Goal: Task Accomplishment & Management: Manage account settings

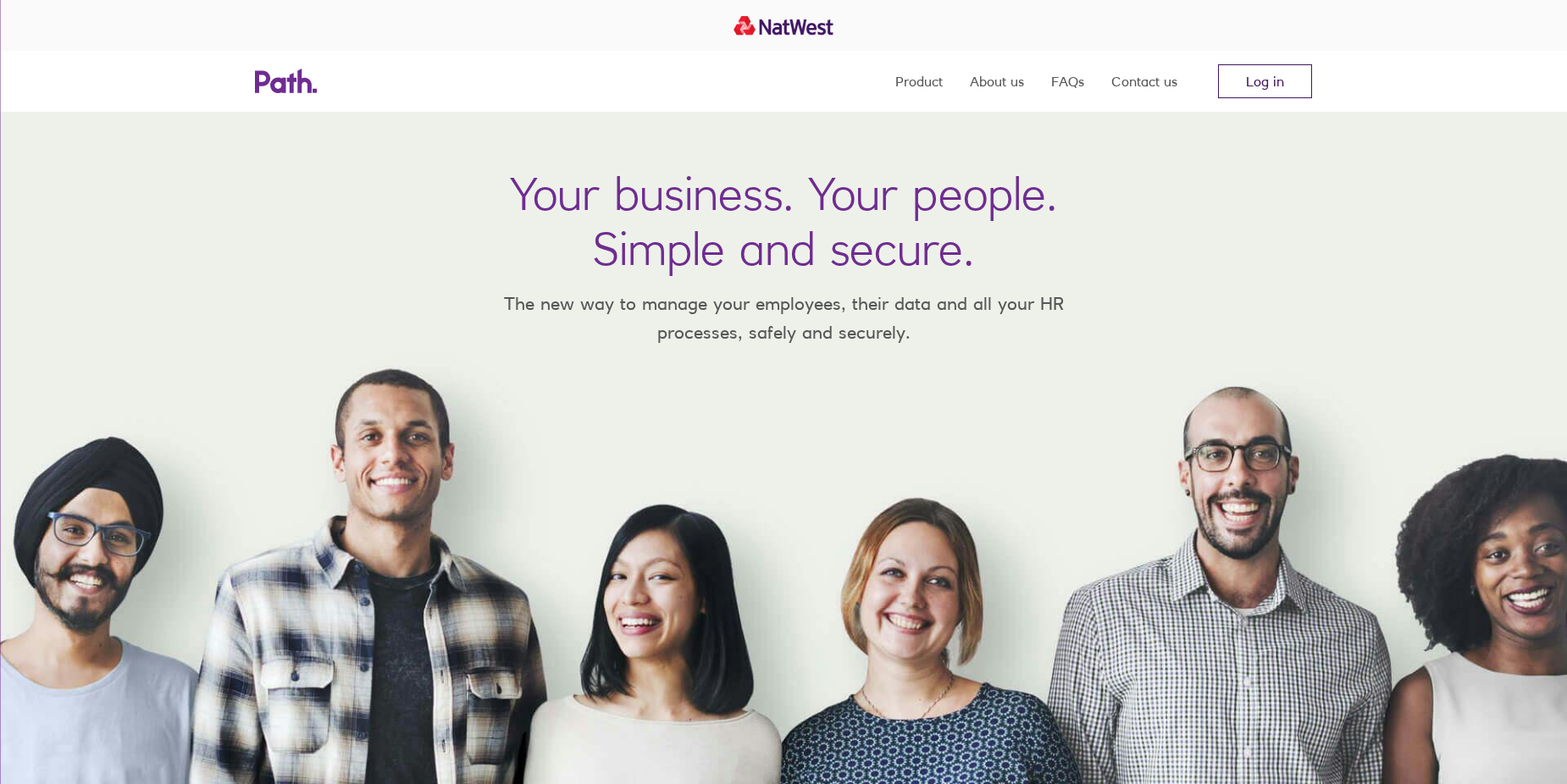
click at [1267, 85] on link "Log in" at bounding box center [1265, 81] width 94 height 34
click at [1268, 83] on link "Log in" at bounding box center [1265, 81] width 94 height 34
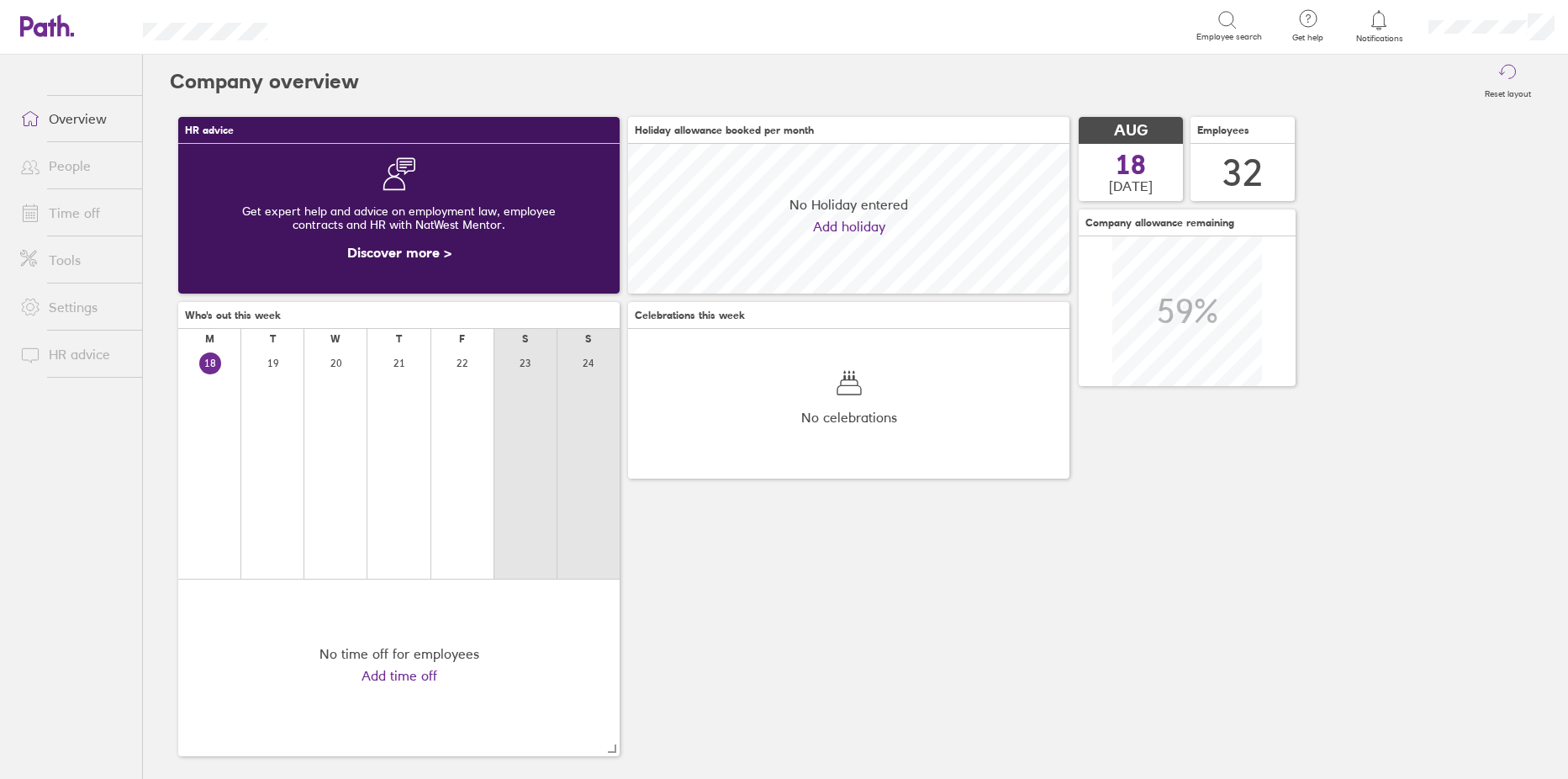
scroll to position [150, 442]
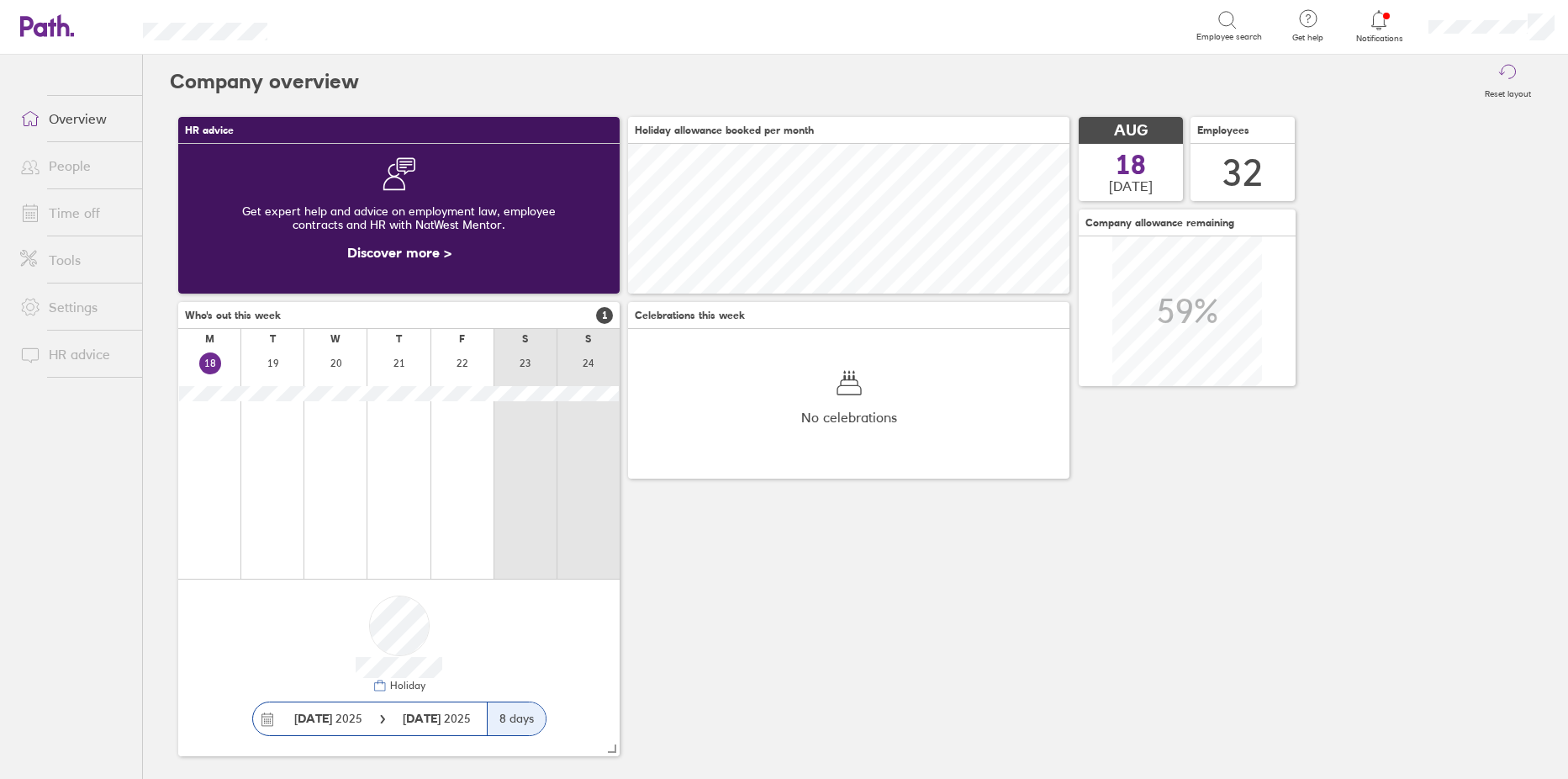
click at [59, 214] on link "Time off" at bounding box center [75, 213] width 136 height 34
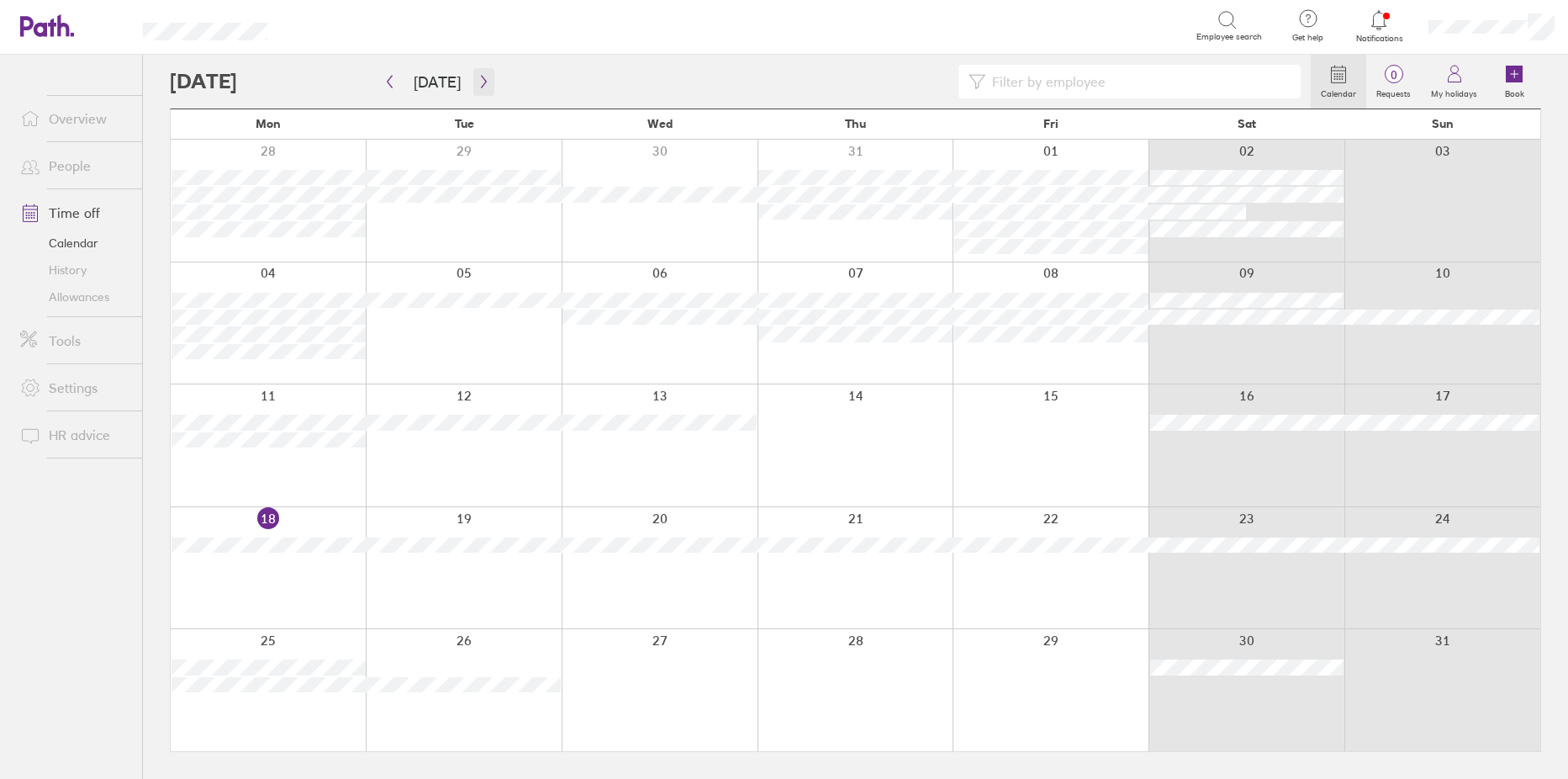
click at [478, 76] on icon "button" at bounding box center [484, 81] width 13 height 14
